Goal: Transaction & Acquisition: Obtain resource

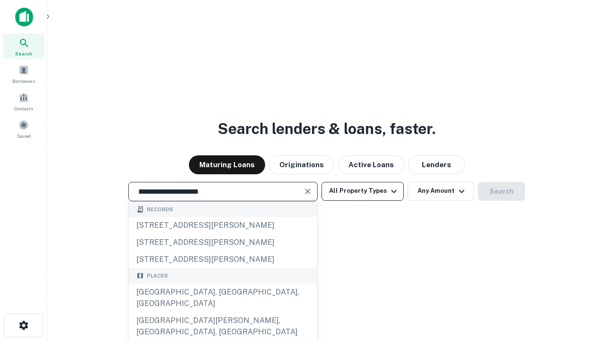
click at [223, 312] on div "Santa Monica, CA, USA" at bounding box center [223, 298] width 188 height 28
click at [363, 191] on button "All Property Types" at bounding box center [362, 191] width 82 height 19
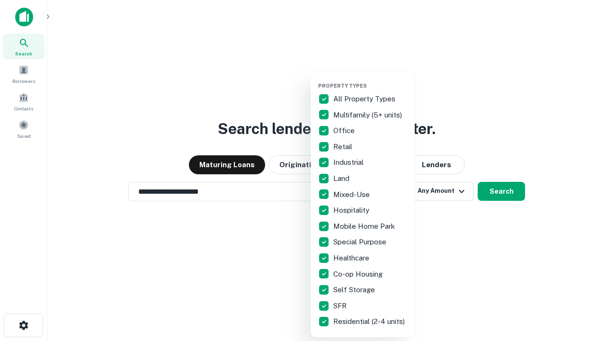
type input "**********"
click at [370, 80] on button "button" at bounding box center [370, 80] width 104 height 0
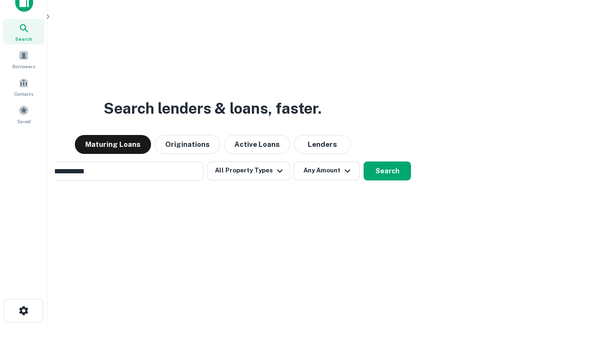
scroll to position [15, 0]
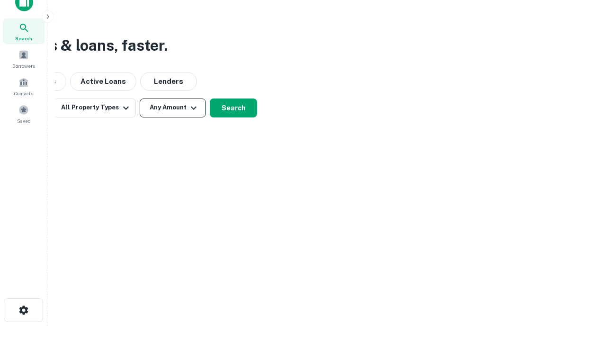
click at [173, 107] on button "Any Amount" at bounding box center [173, 107] width 66 height 19
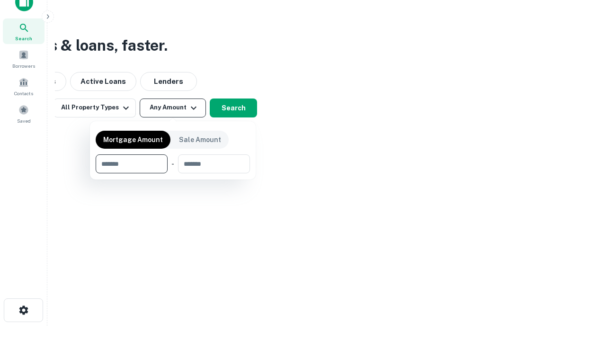
type input "*******"
click at [173, 173] on button "button" at bounding box center [173, 173] width 154 height 0
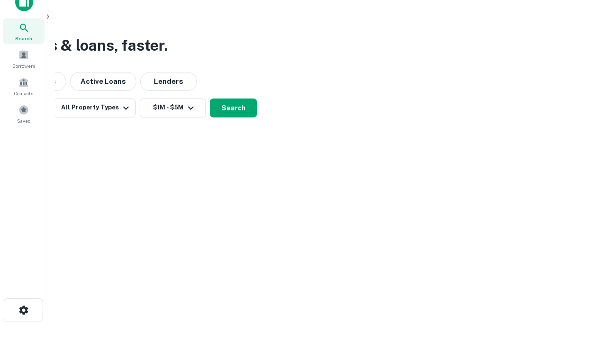
scroll to position [15, 0]
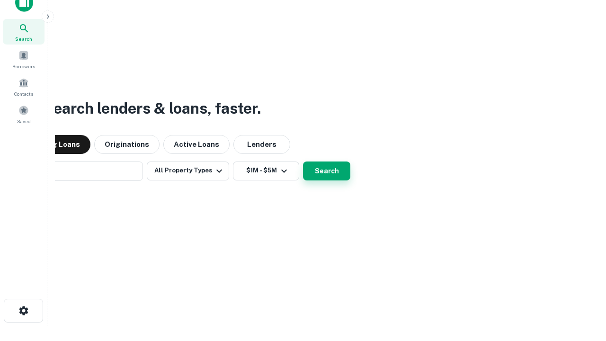
click at [303, 161] on button "Search" at bounding box center [326, 170] width 47 height 19
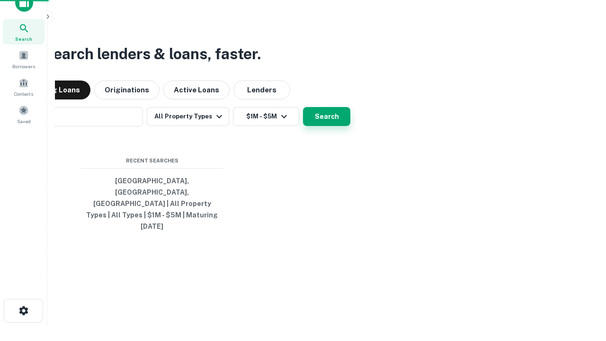
scroll to position [15, 0]
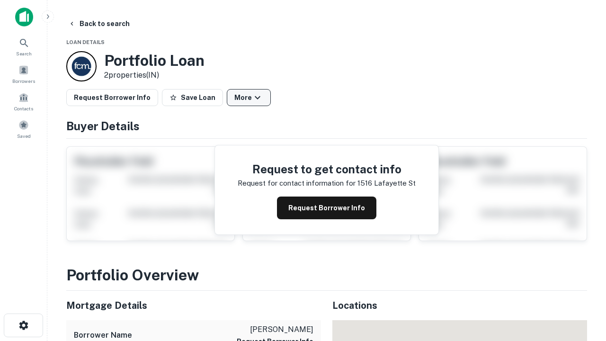
click at [249, 98] on button "More" at bounding box center [249, 97] width 44 height 17
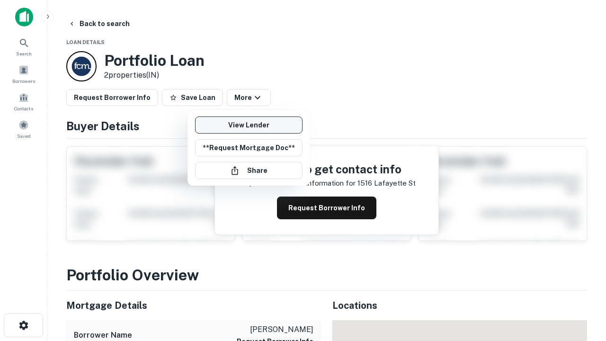
click at [249, 125] on link "View Lender" at bounding box center [248, 124] width 107 height 17
